Goal: Check status

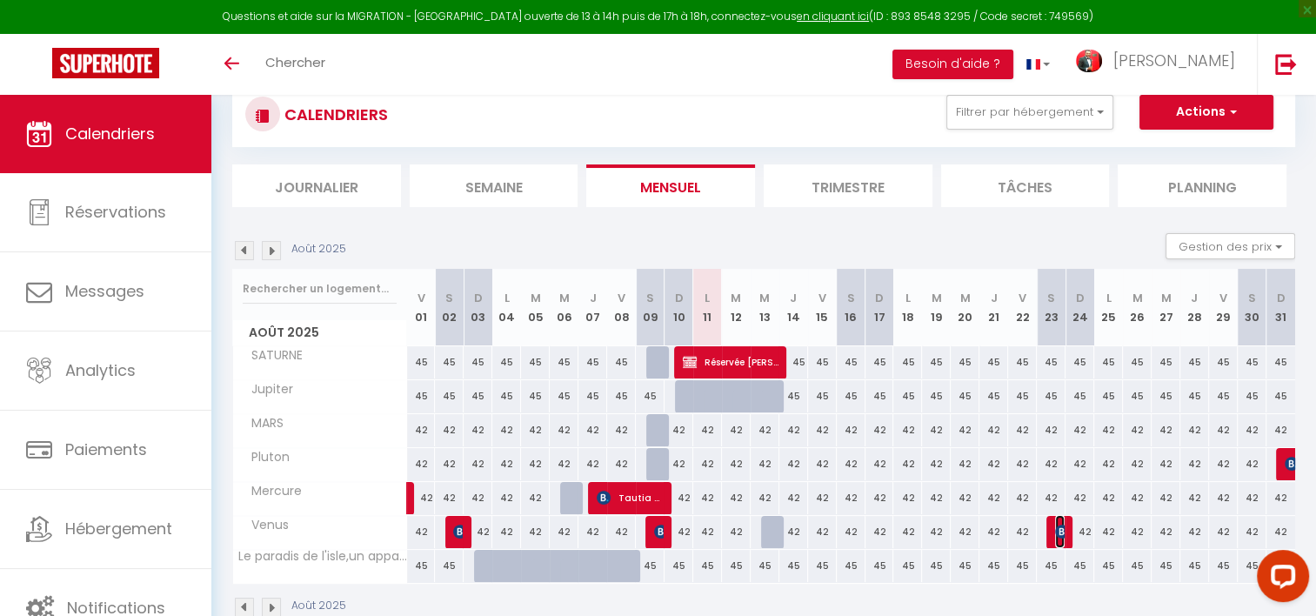
click at [1057, 532] on img at bounding box center [1062, 531] width 14 height 14
select select "OK"
select select "KO"
select select "1"
select select "0"
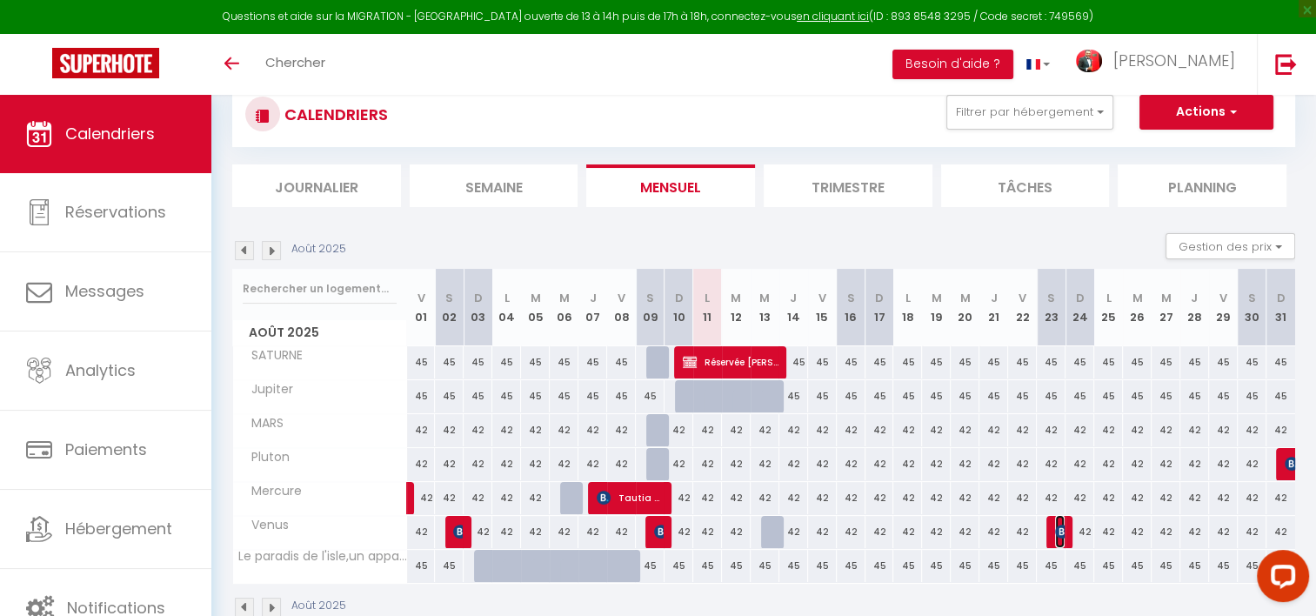
select select "1"
select select
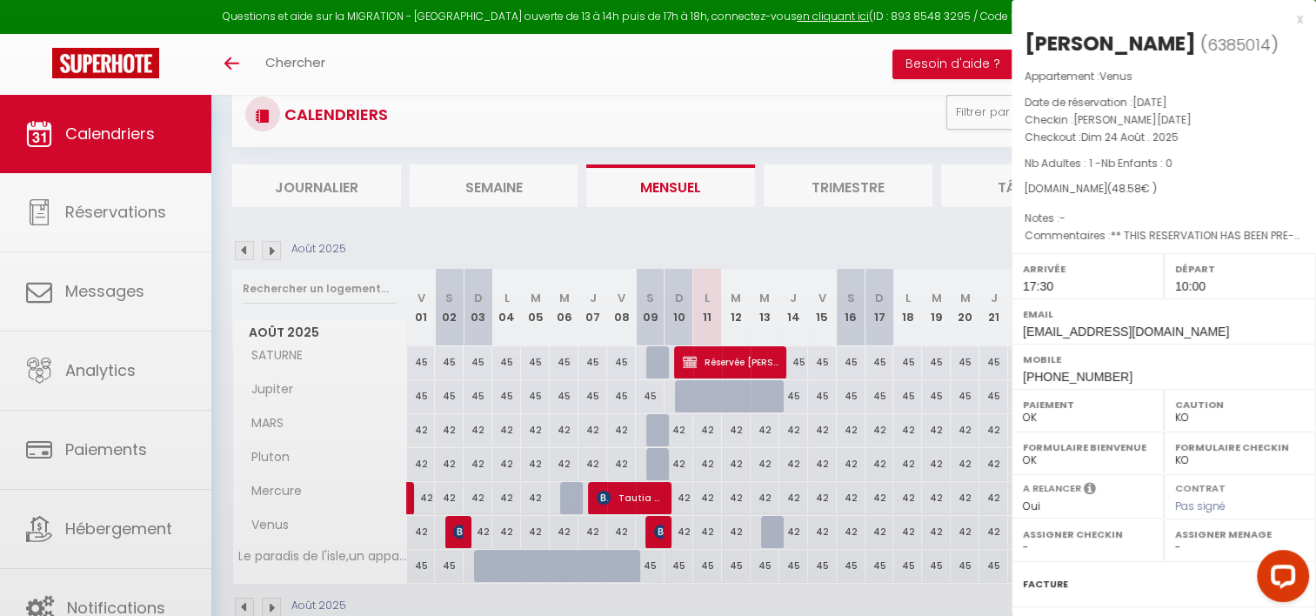
select select "13596"
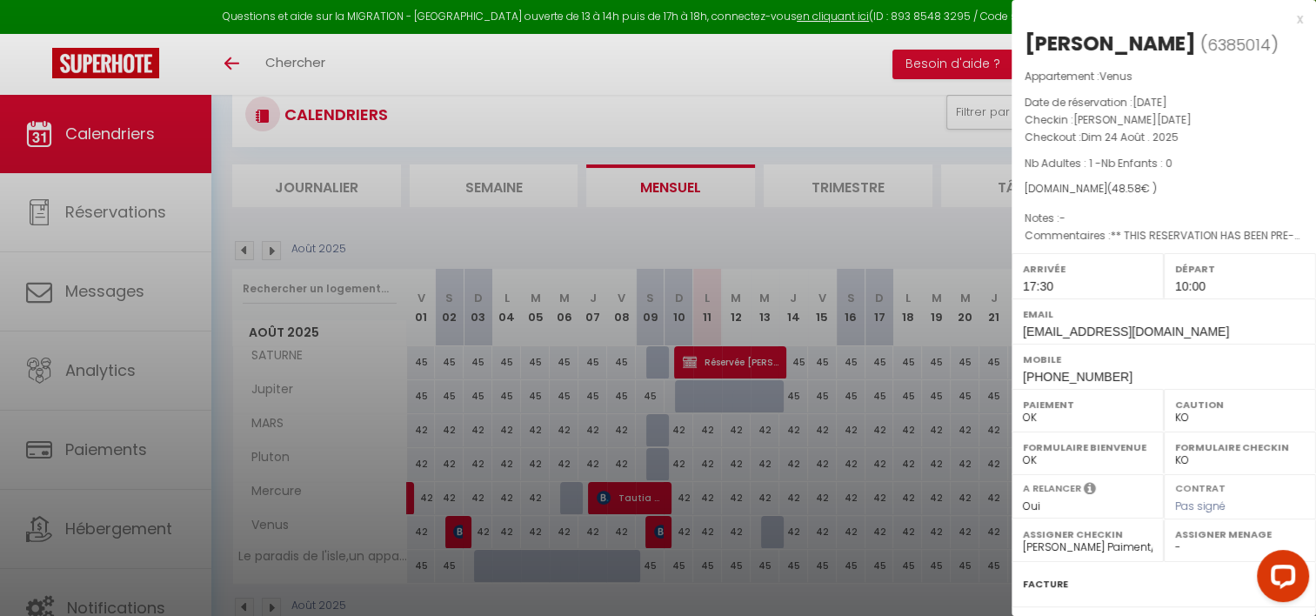
click at [816, 60] on div at bounding box center [658, 308] width 1316 height 616
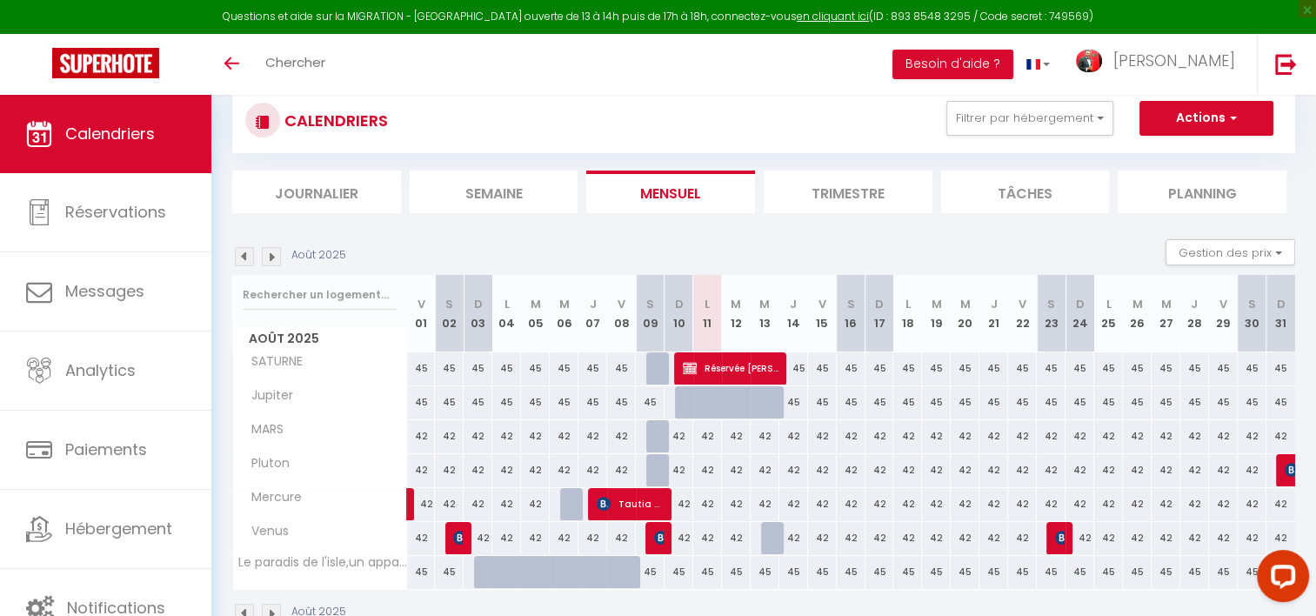
scroll to position [116, 0]
